Goal: Transaction & Acquisition: Purchase product/service

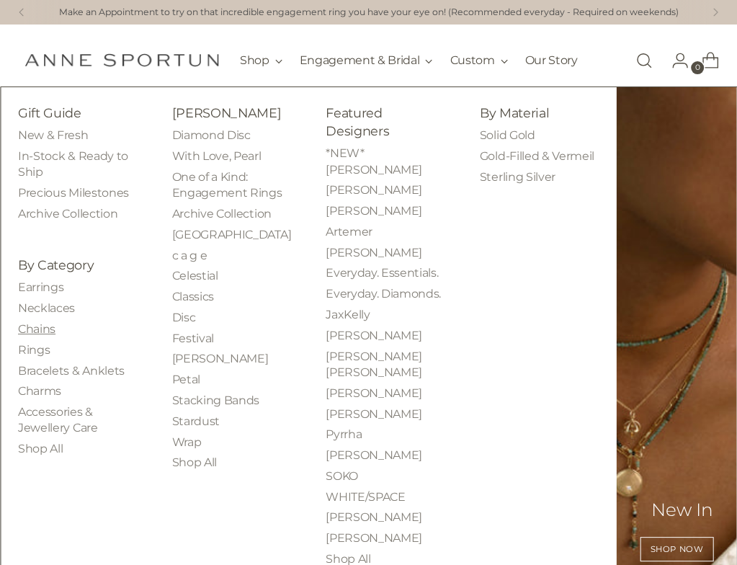
click at [40, 336] on link "Chains" at bounding box center [36, 329] width 37 height 14
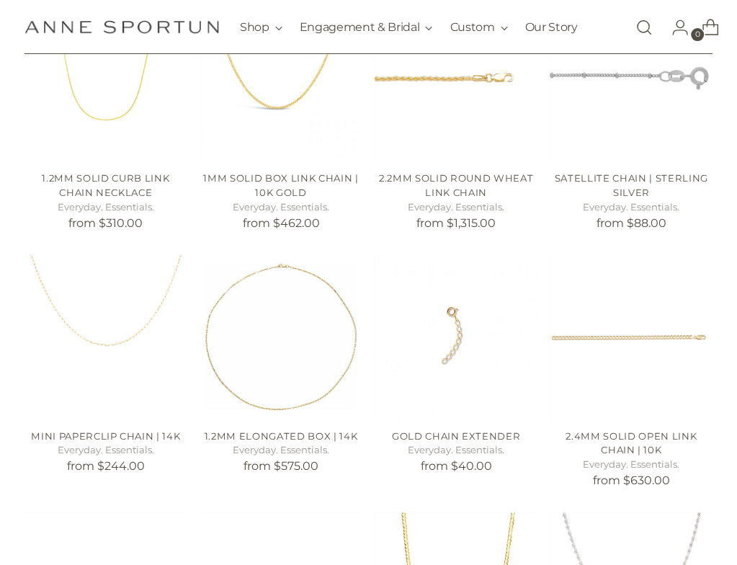
scroll to position [360, 0]
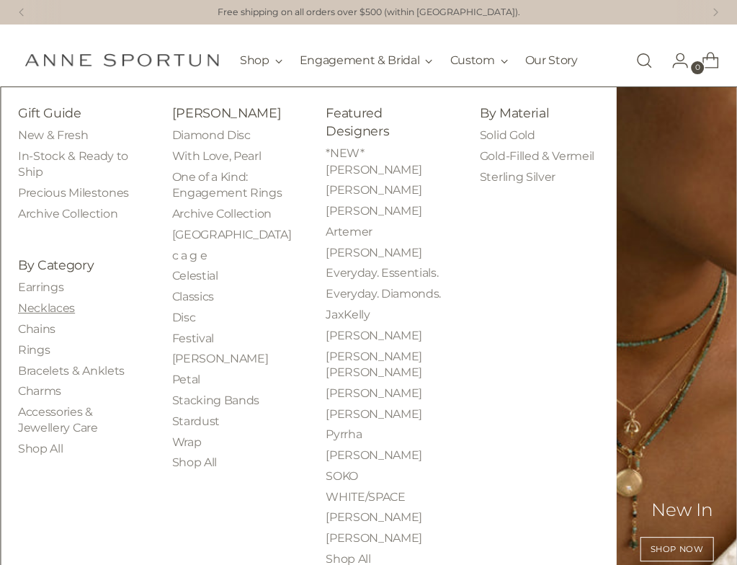
click at [37, 315] on link "Necklaces" at bounding box center [46, 308] width 57 height 14
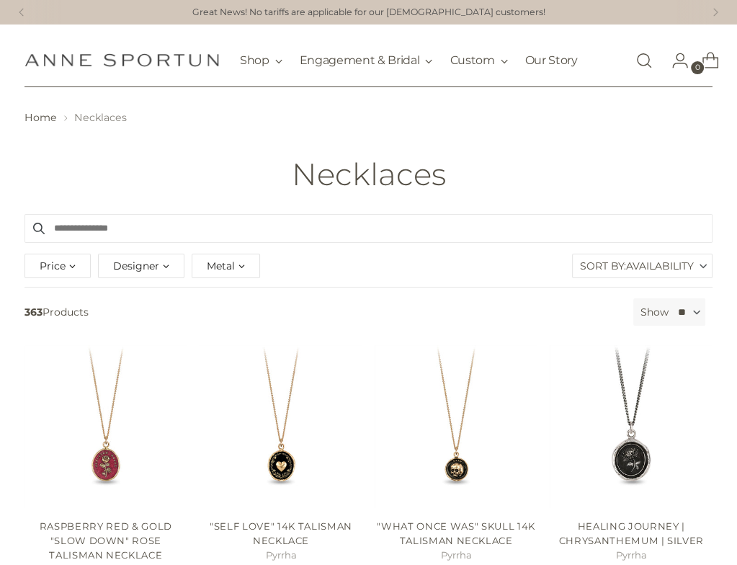
click at [258, 267] on div "Metal" at bounding box center [226, 266] width 68 height 25
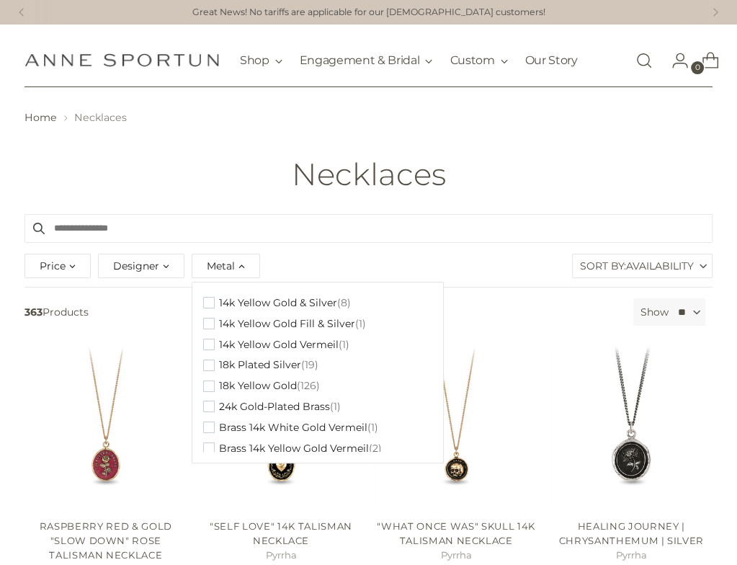
scroll to position [144, 0]
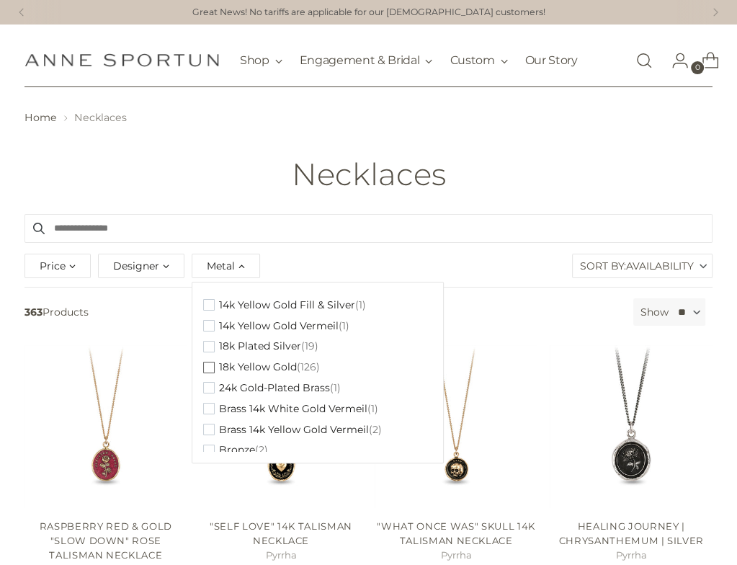
click at [268, 371] on span "18k Yellow Gold" at bounding box center [258, 367] width 78 height 12
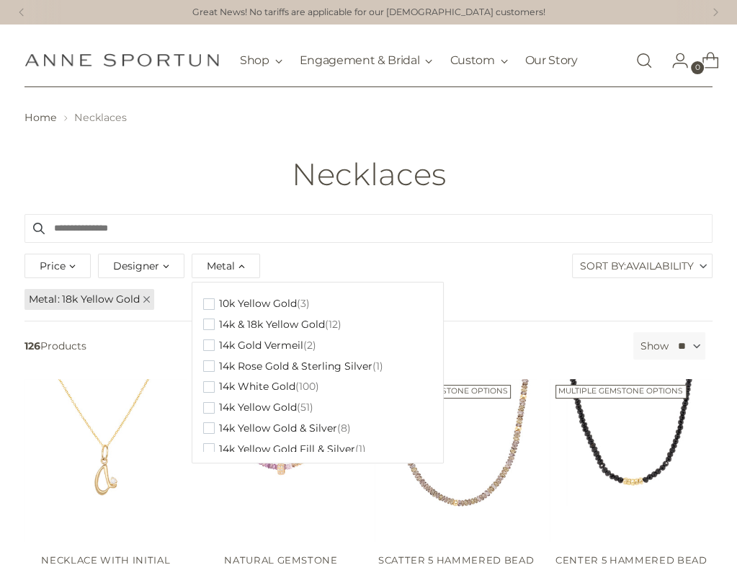
click at [564, 184] on div "Necklaces" at bounding box center [368, 175] width 737 height 34
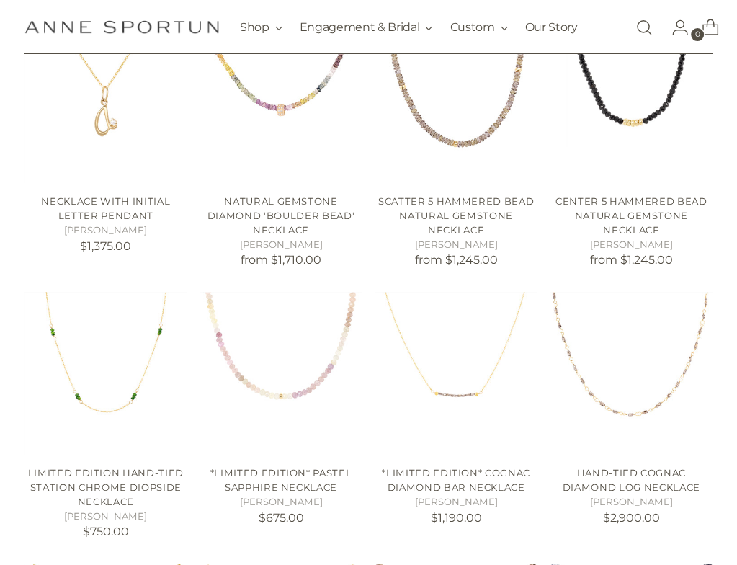
scroll to position [360, 0]
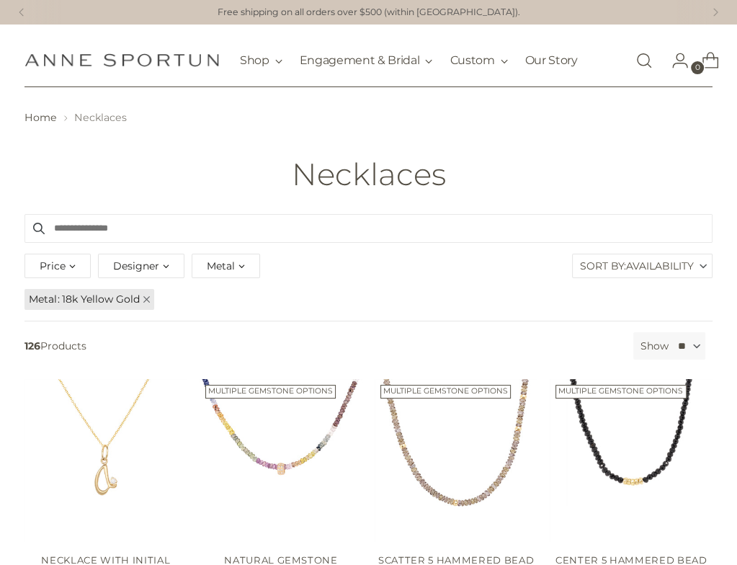
click at [154, 63] on img "Anne Sportun Fine Jewellery" at bounding box center [122, 60] width 195 height 14
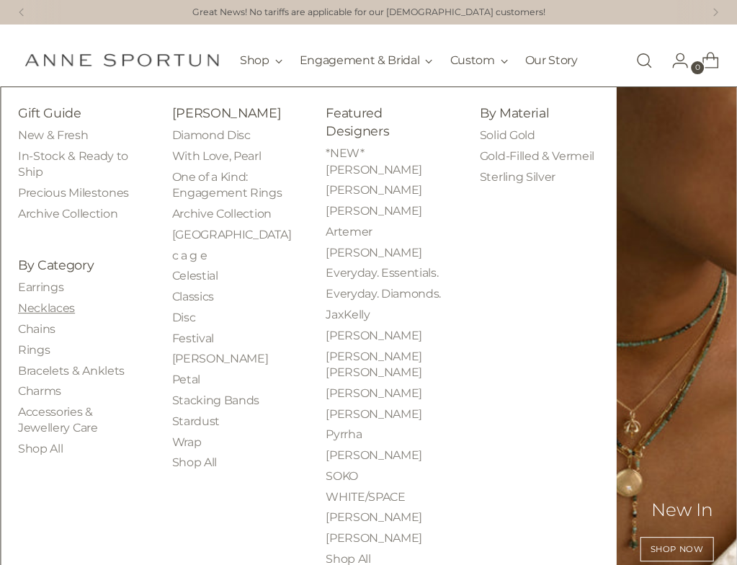
click at [29, 315] on link "Necklaces" at bounding box center [46, 308] width 57 height 14
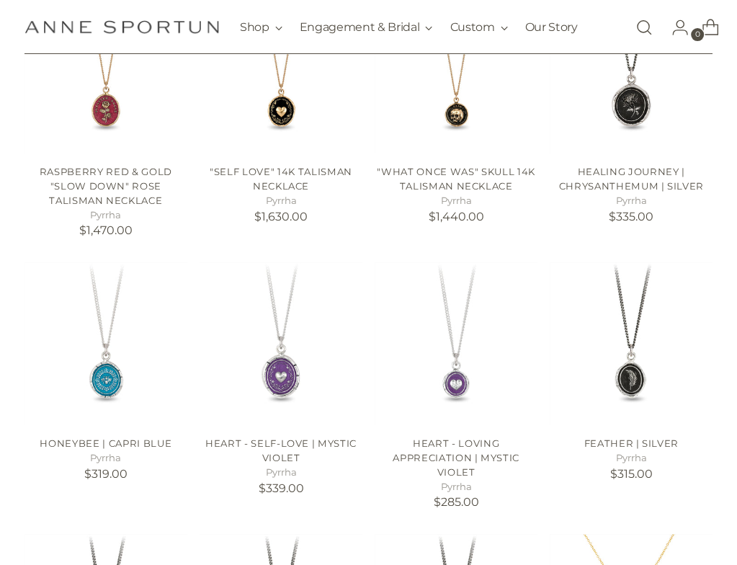
scroll to position [360, 0]
